Goal: Transaction & Acquisition: Download file/media

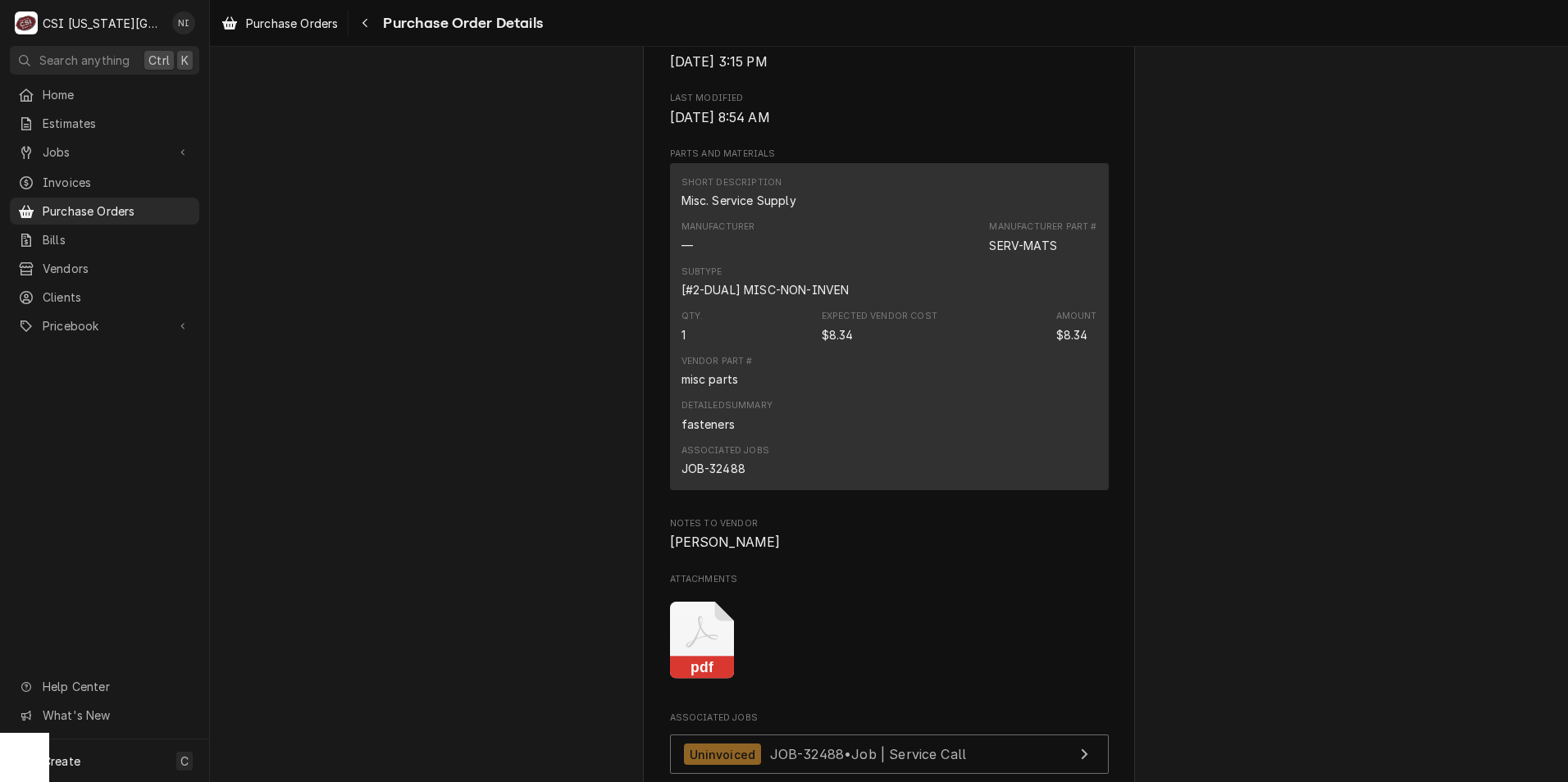
scroll to position [1229, 0]
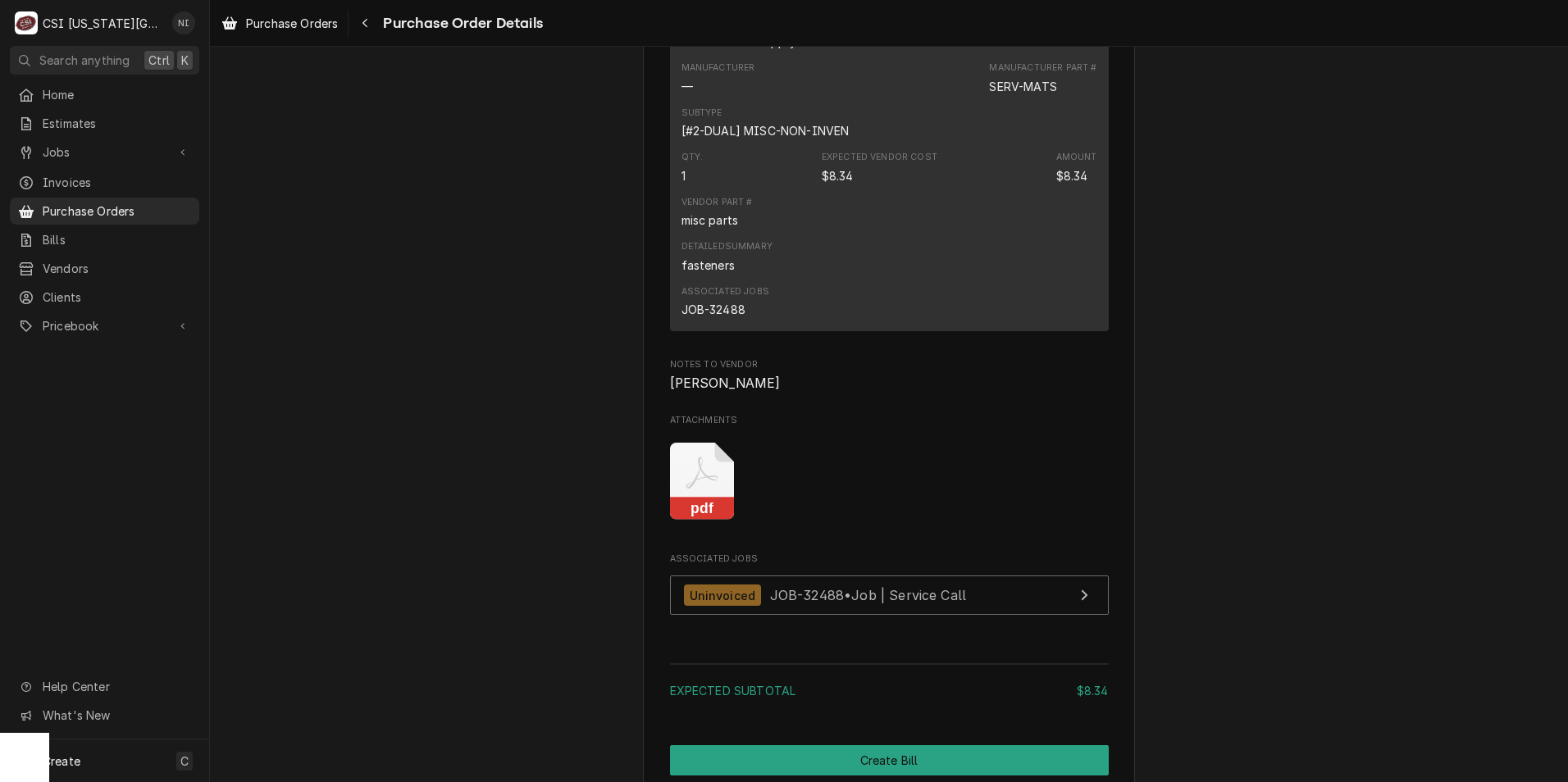
click at [694, 520] on icon "Attachments" at bounding box center [702, 481] width 65 height 78
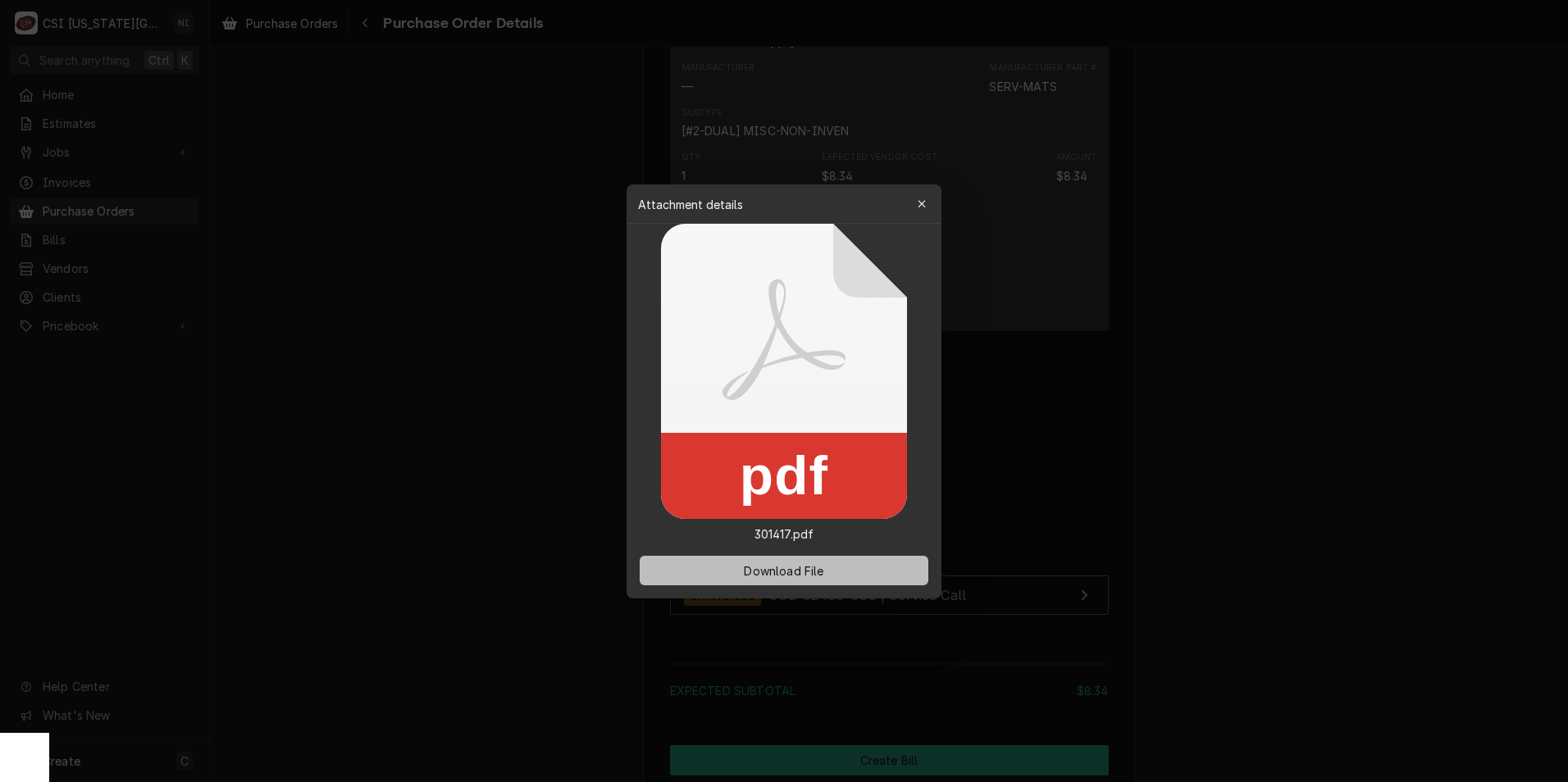
click at [791, 575] on span "Download File" at bounding box center [783, 570] width 86 height 17
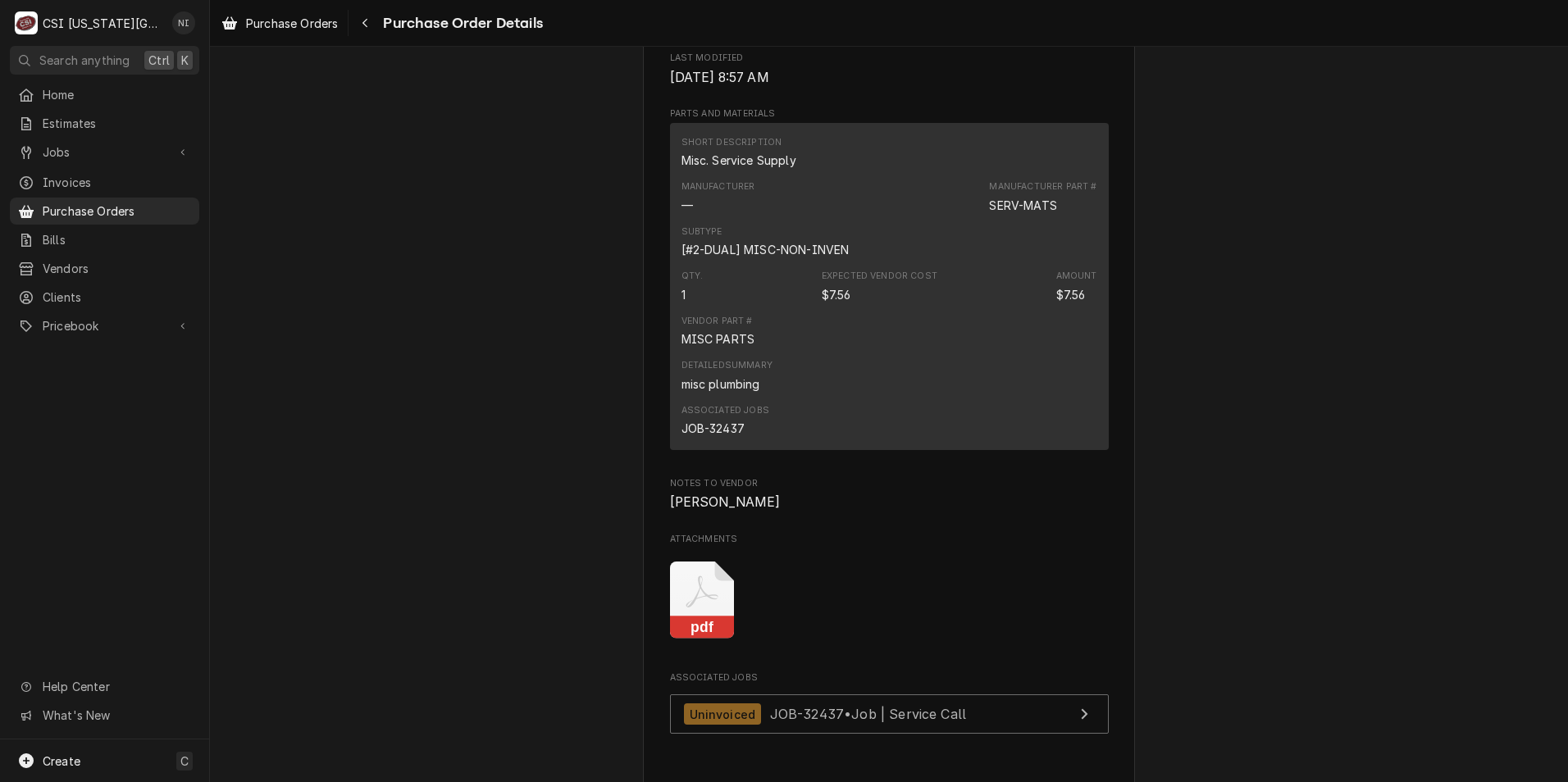
scroll to position [1229, 0]
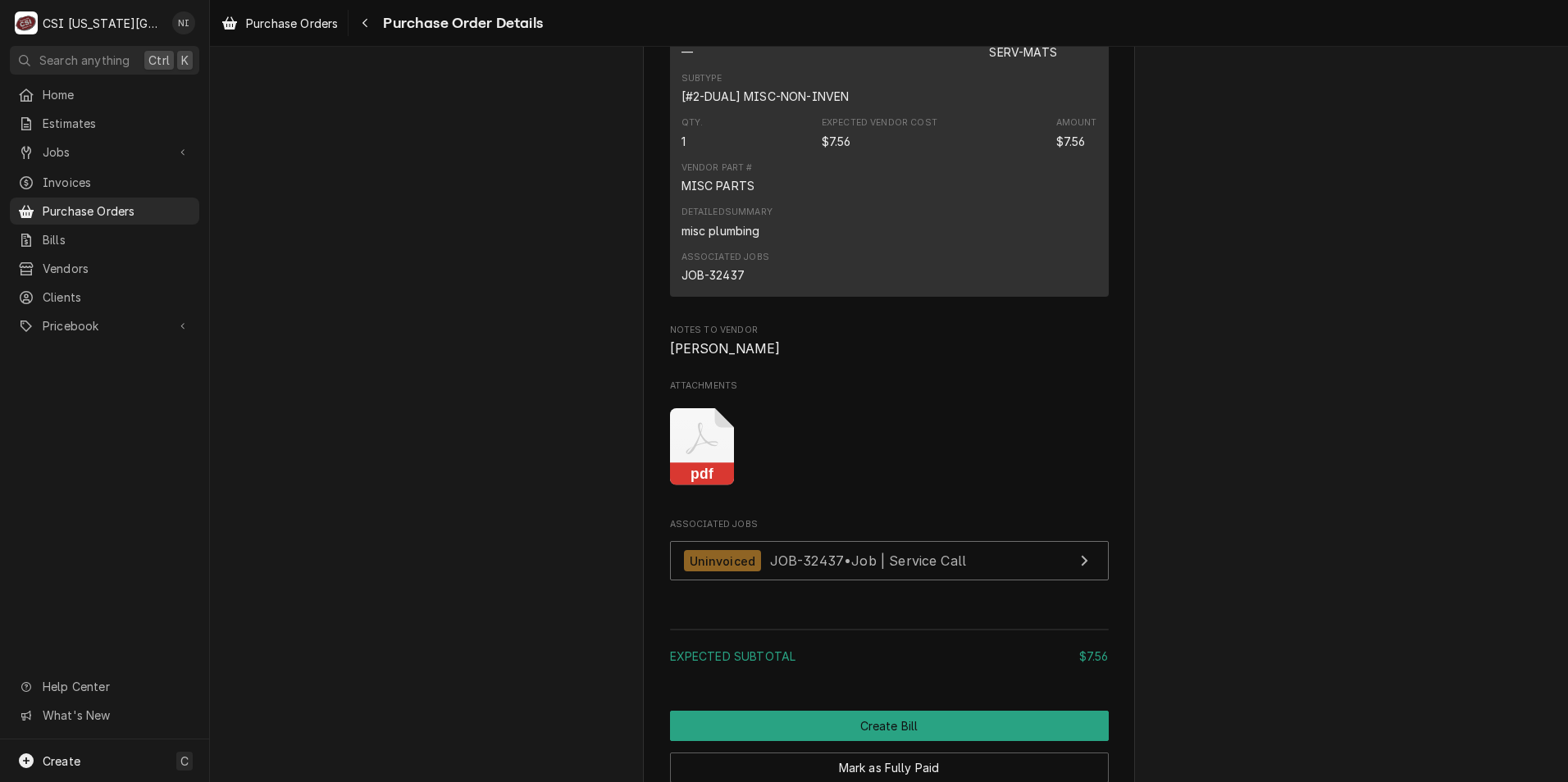
click at [710, 486] on icon "Attachments" at bounding box center [702, 447] width 65 height 78
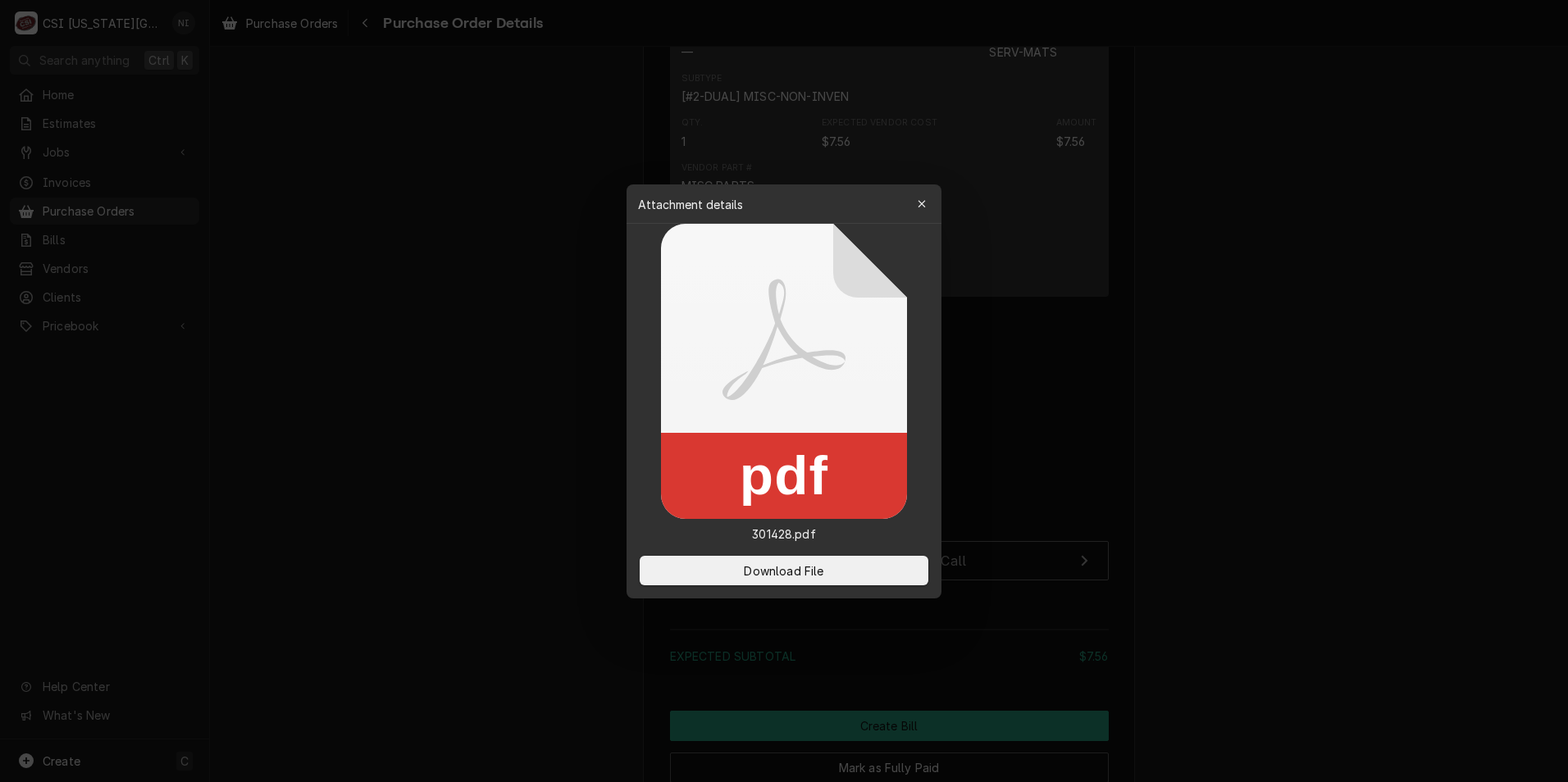
drag, startPoint x: 825, startPoint y: 560, endPoint x: 863, endPoint y: 543, distance: 41.6
click at [825, 561] on button "Download File" at bounding box center [784, 571] width 289 height 30
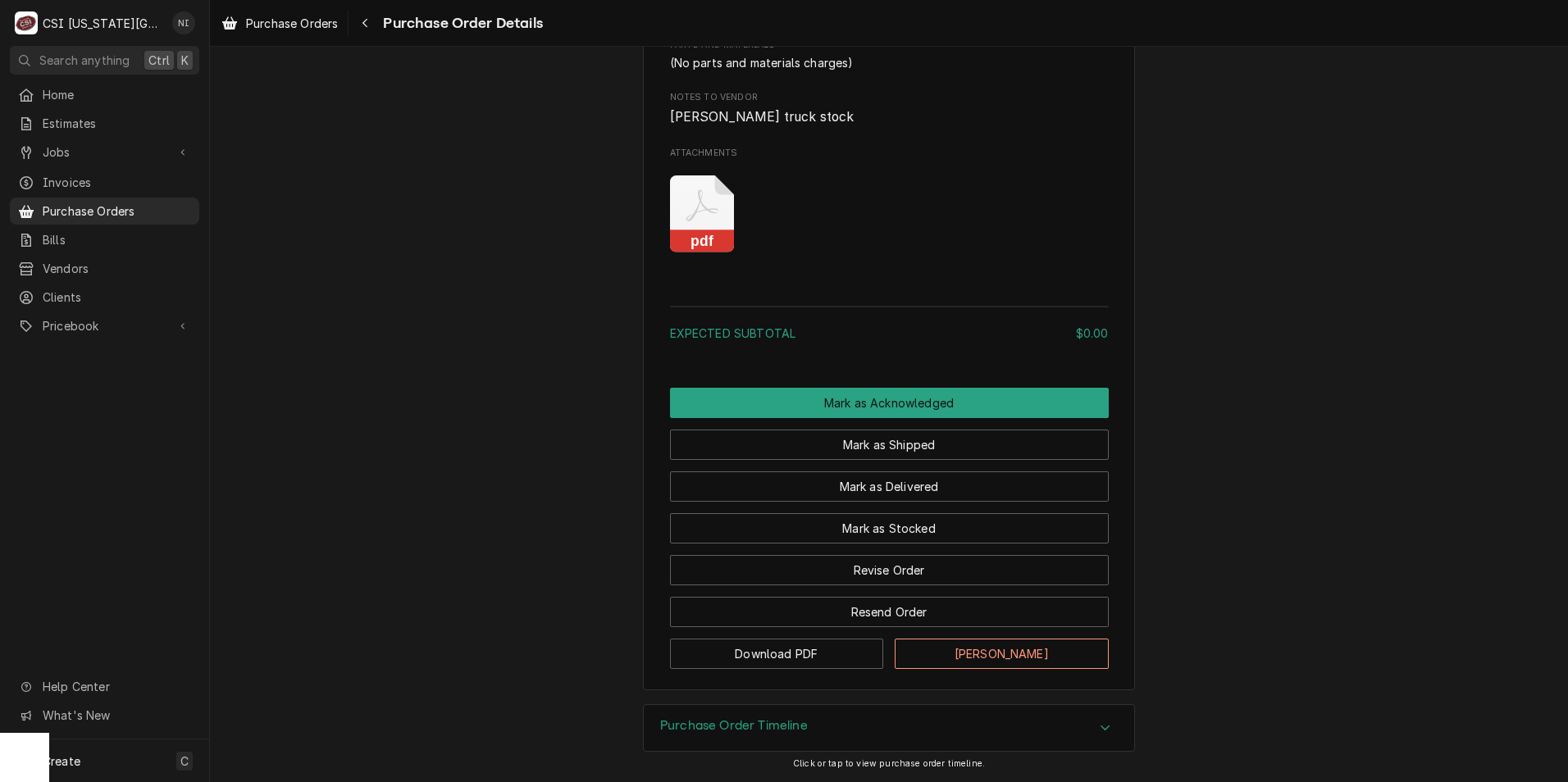
scroll to position [984, 0]
click at [708, 254] on icon "Attachments" at bounding box center [702, 215] width 65 height 78
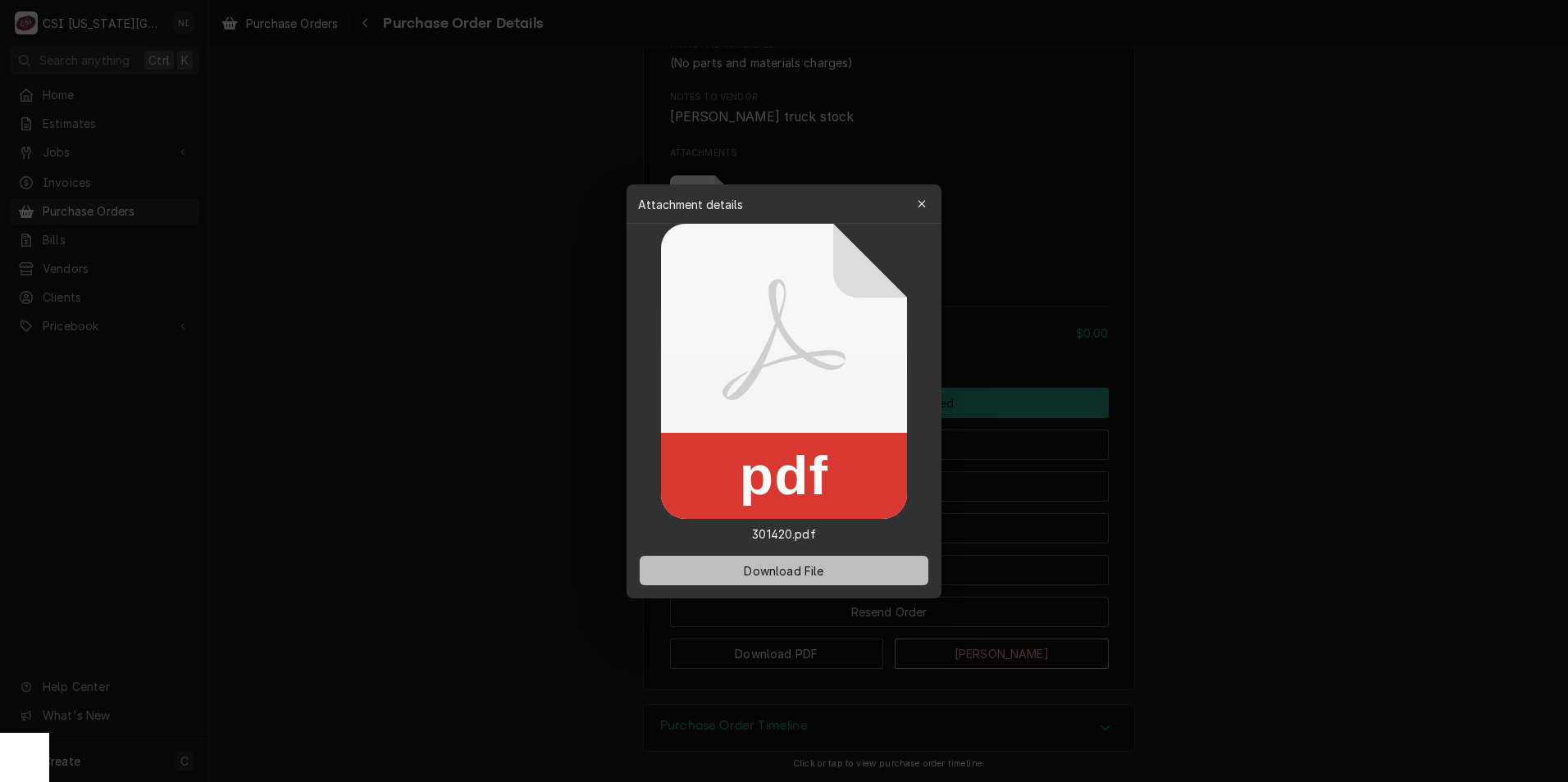
drag, startPoint x: 841, startPoint y: 567, endPoint x: 535, endPoint y: 509, distance: 311.4
click at [841, 567] on button "Download File" at bounding box center [784, 571] width 289 height 30
